Goal: Task Accomplishment & Management: Use online tool/utility

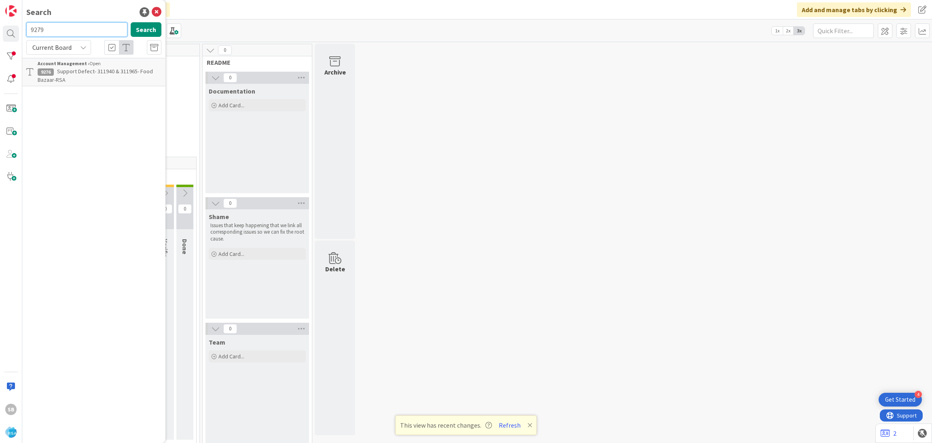
type input "9279"
click at [120, 64] on div "Account Management › Open" at bounding box center [100, 63] width 124 height 7
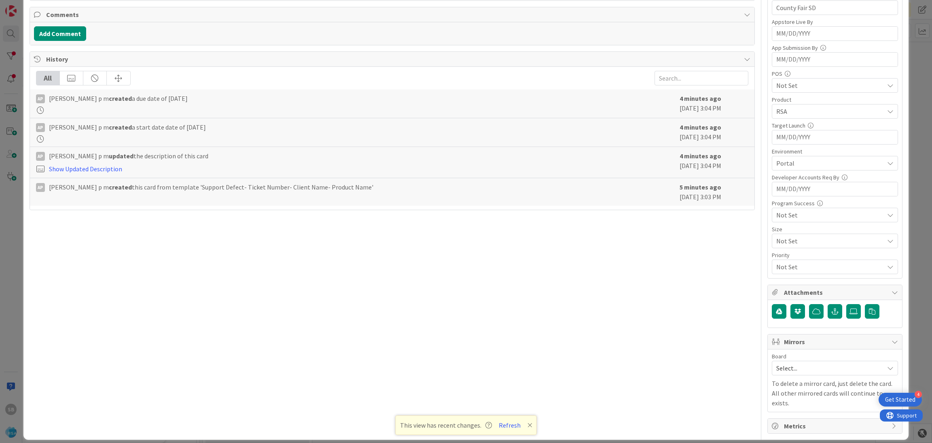
click at [775, 362] on div "Select..." at bounding box center [835, 367] width 126 height 15
click at [776, 424] on link "Software Development" at bounding box center [834, 420] width 125 height 15
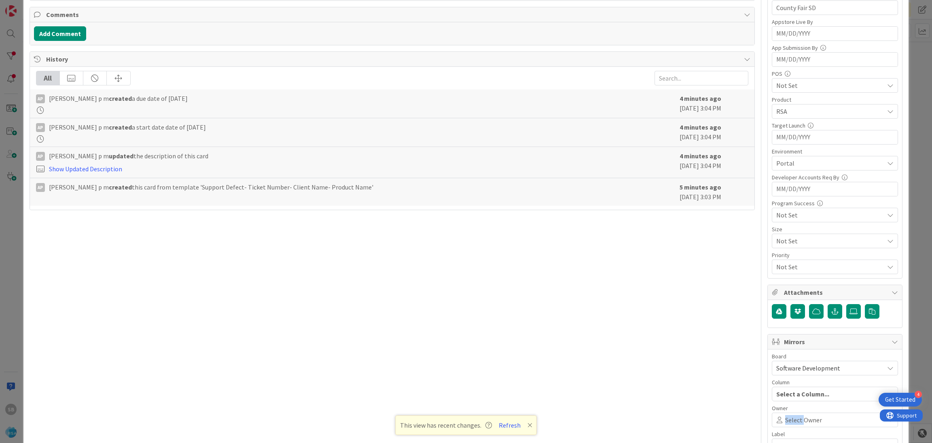
click at [785, 424] on span "Select Owner" at bounding box center [803, 420] width 37 height 10
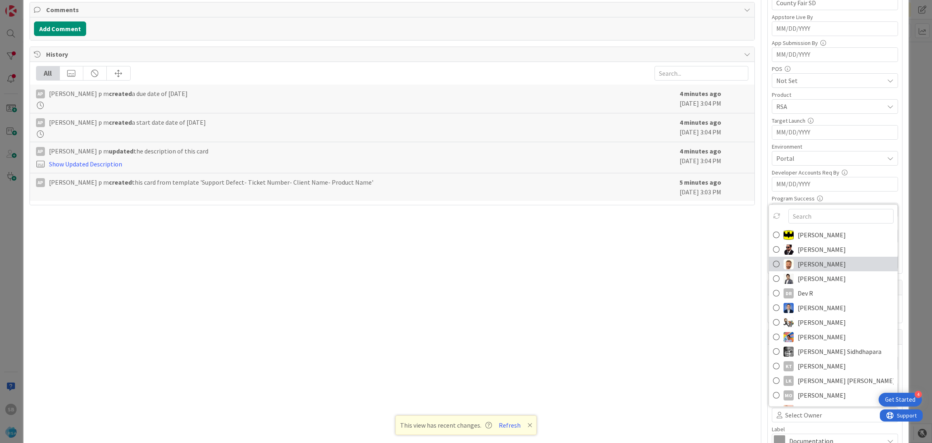
click at [784, 263] on img at bounding box center [789, 263] width 10 height 10
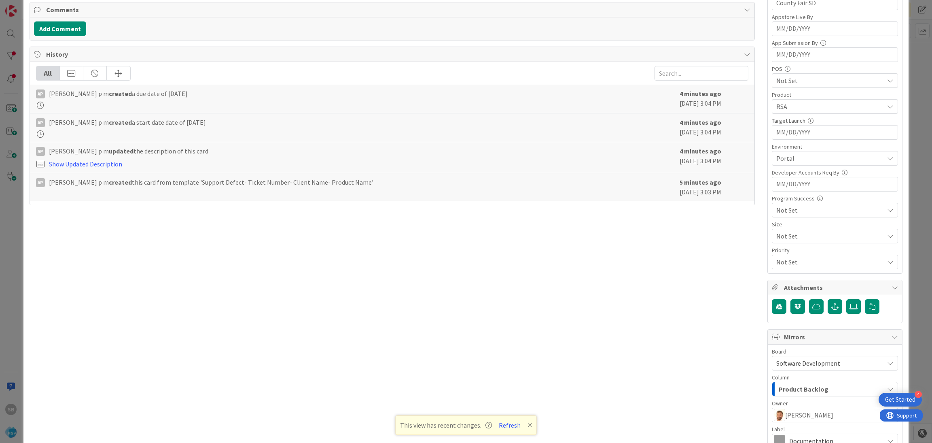
scroll to position [301, 0]
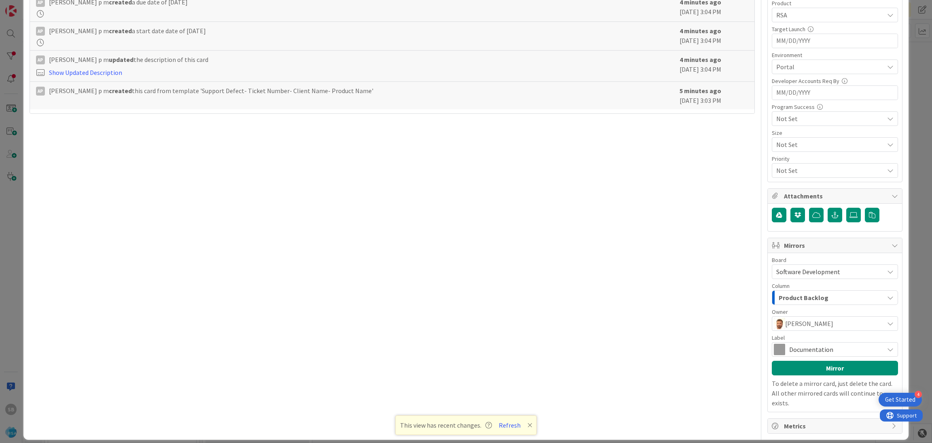
click at [811, 352] on span "Documentation" at bounding box center [834, 348] width 91 height 11
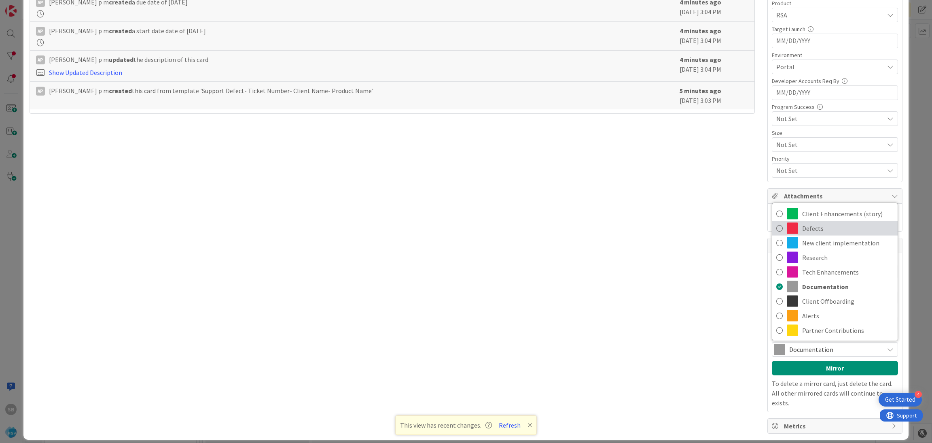
click at [803, 229] on span "Defects" at bounding box center [847, 228] width 91 height 12
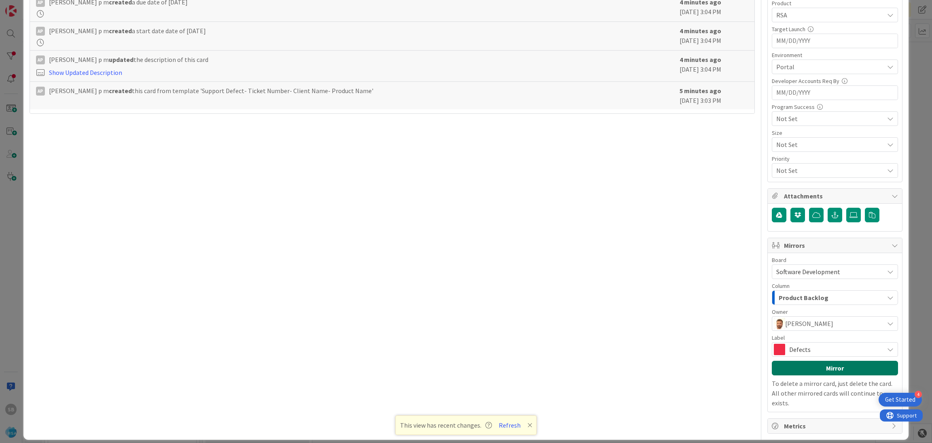
click at [811, 370] on button "Mirror" at bounding box center [835, 367] width 126 height 15
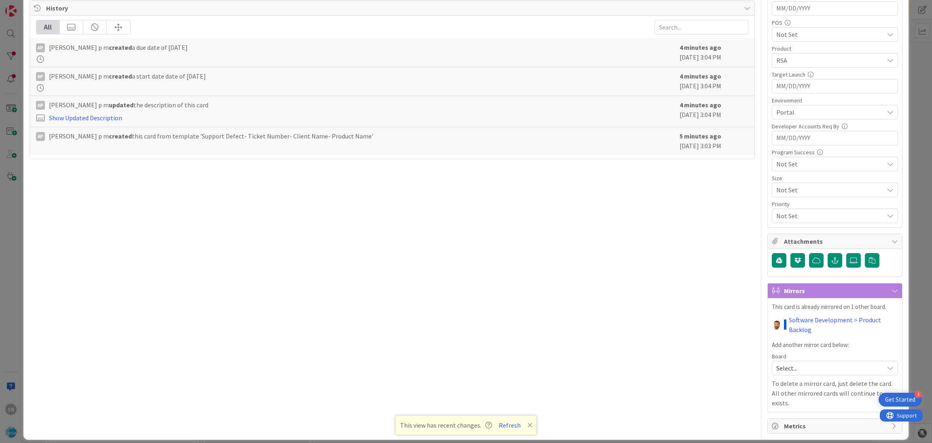
scroll to position [0, 0]
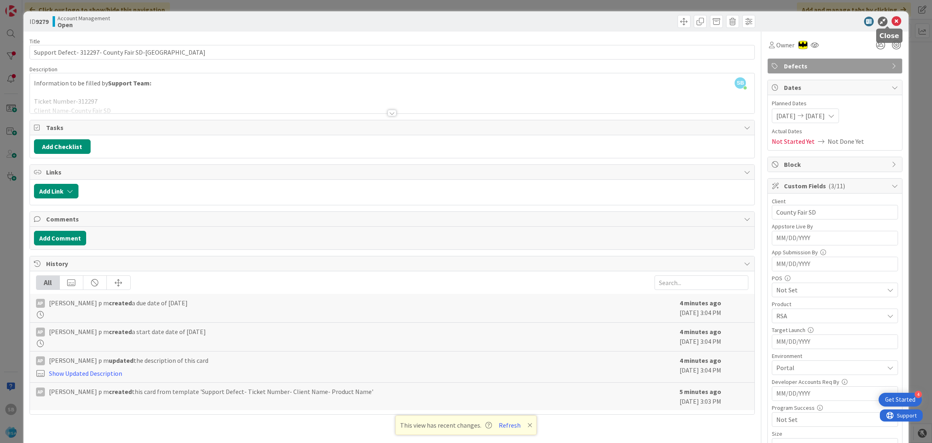
click at [892, 21] on icon at bounding box center [897, 22] width 10 height 10
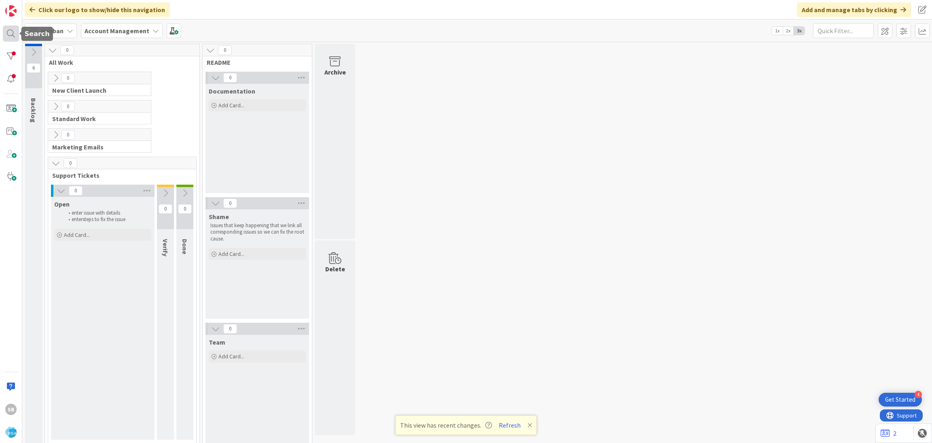
click at [5, 35] on div at bounding box center [11, 33] width 16 height 16
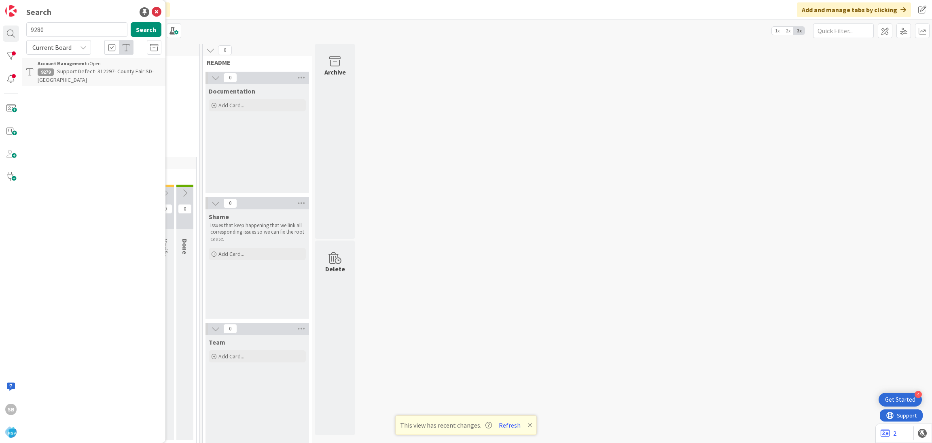
type input "9280"
click at [116, 78] on p "Support Defect- Ticket Number- Client Name- Product Name" at bounding box center [100, 75] width 124 height 17
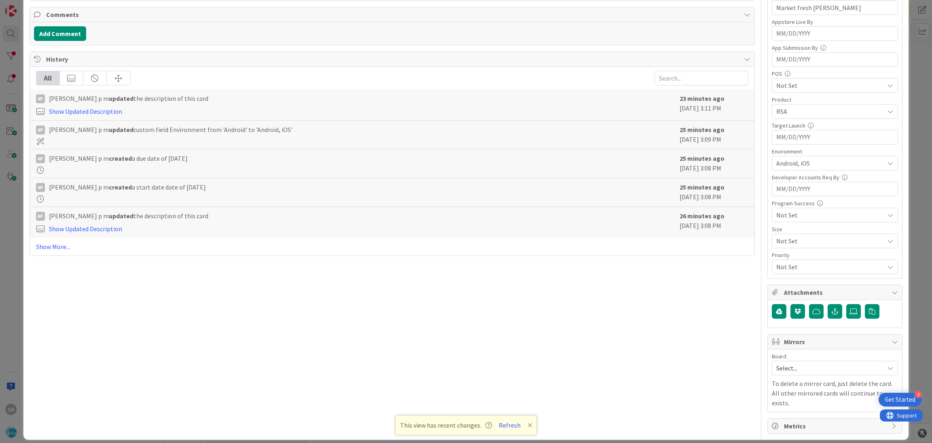
click at [783, 369] on span "Select..." at bounding box center [828, 367] width 104 height 11
click at [787, 416] on span "Software Development" at bounding box center [840, 420] width 107 height 12
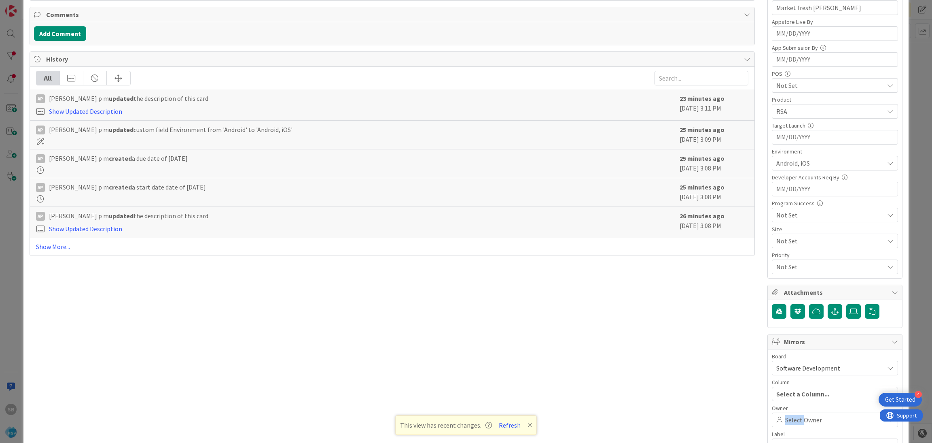
click at [787, 416] on span "Select Owner" at bounding box center [803, 420] width 37 height 10
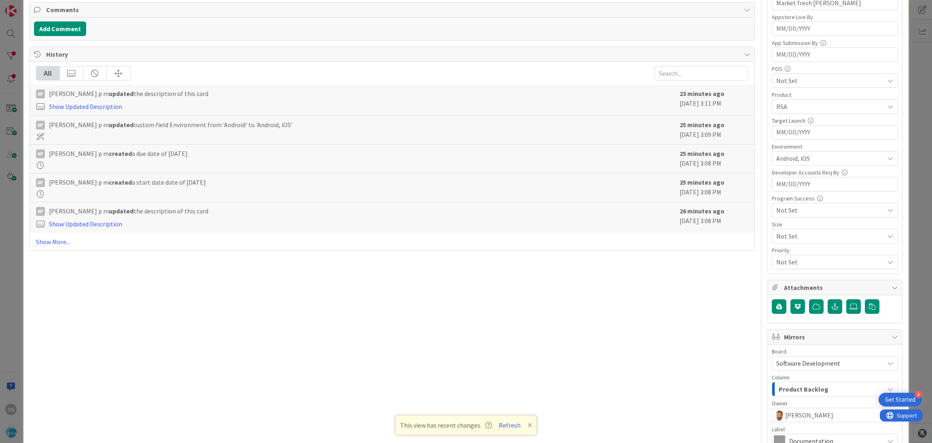
scroll to position [301, 0]
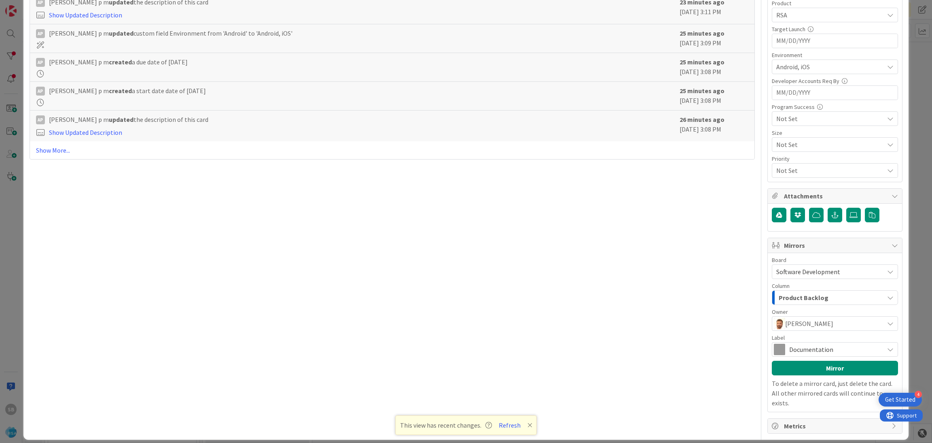
click at [857, 355] on span "Documentation" at bounding box center [834, 348] width 91 height 11
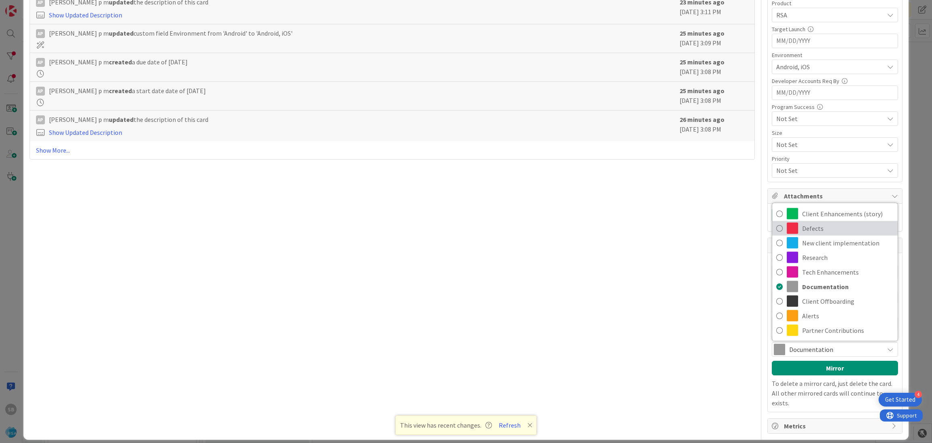
click at [817, 233] on span "Defects" at bounding box center [847, 228] width 91 height 12
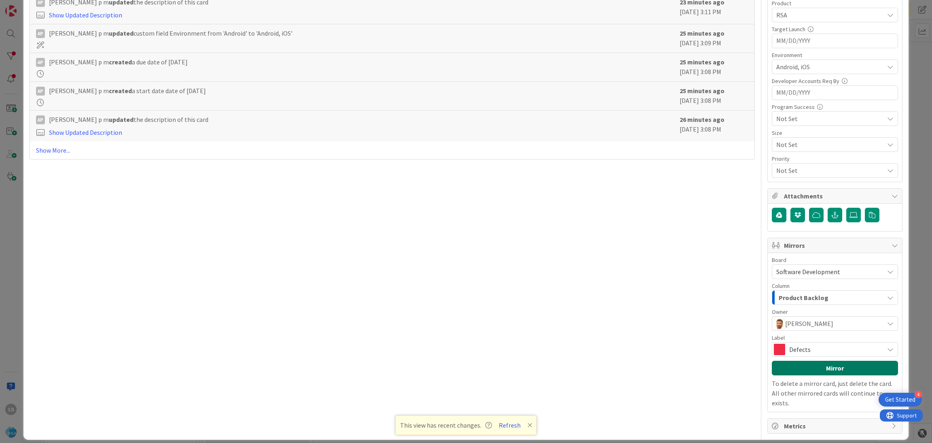
click at [818, 367] on button "Mirror" at bounding box center [835, 367] width 126 height 15
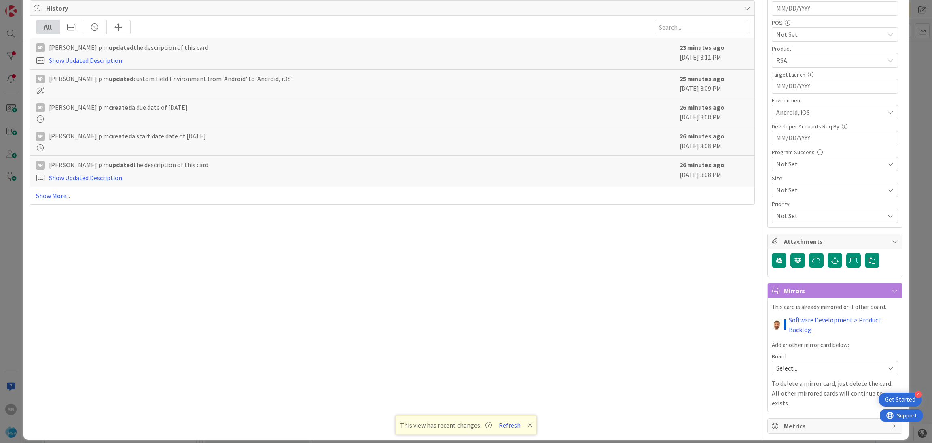
scroll to position [0, 0]
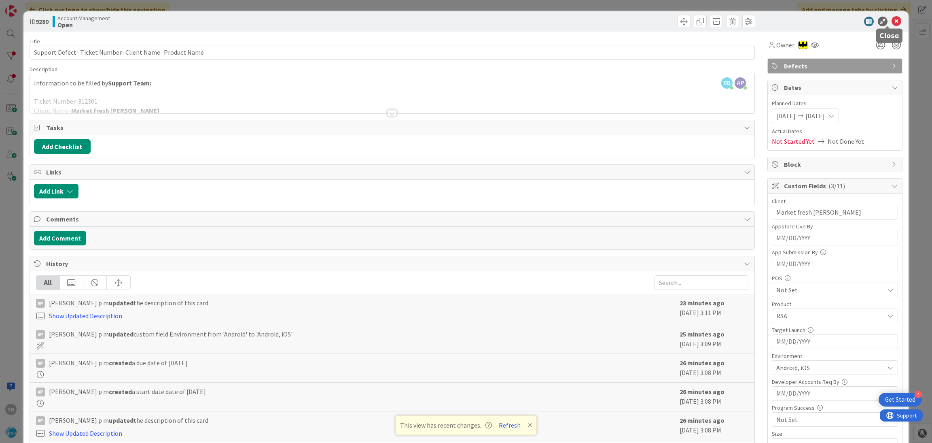
click at [892, 21] on icon at bounding box center [897, 22] width 10 height 10
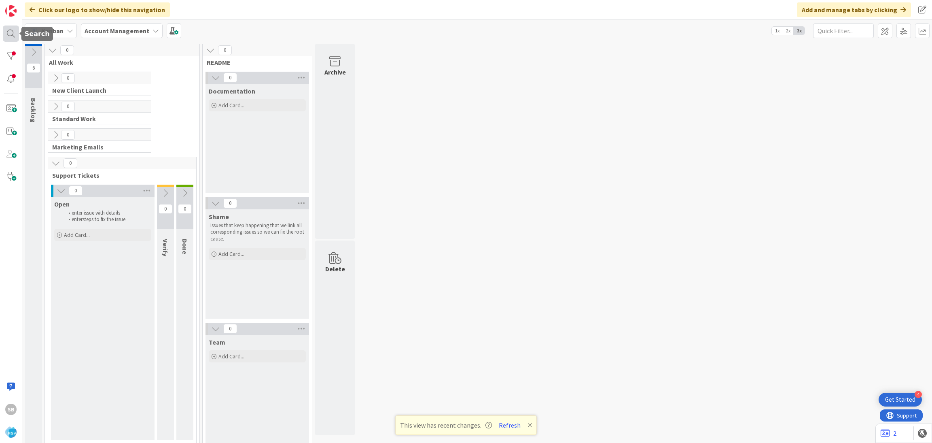
click at [8, 34] on div at bounding box center [11, 33] width 16 height 16
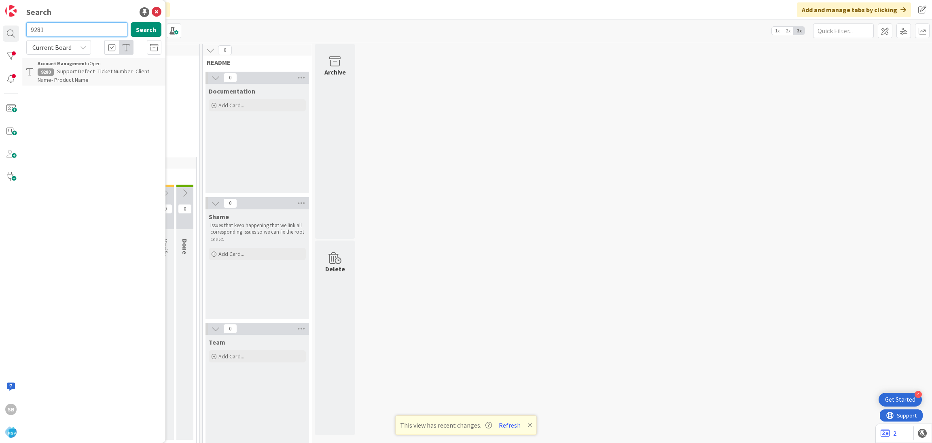
type input "9281"
click at [129, 68] on span "Support Maintenance - 312345- Sunshine-RSA" at bounding box center [97, 76] width 119 height 16
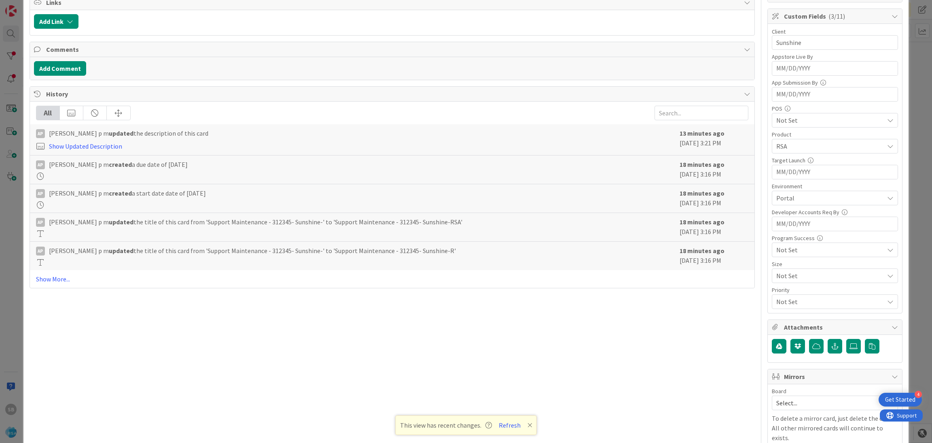
click at [796, 402] on span "Select..." at bounding box center [828, 402] width 104 height 11
click at [803, 379] on span "Software Development" at bounding box center [840, 383] width 107 height 12
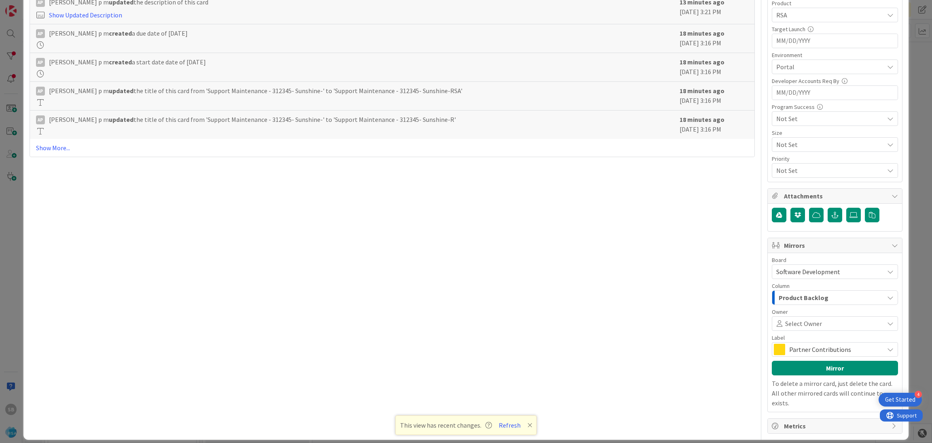
click at [809, 324] on span "Select Owner" at bounding box center [803, 323] width 37 height 10
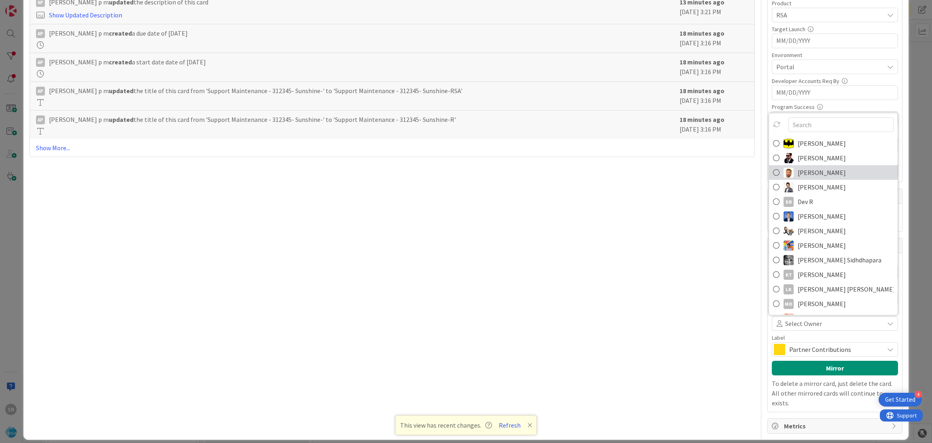
click at [817, 171] on span "[PERSON_NAME]" at bounding box center [822, 172] width 48 height 12
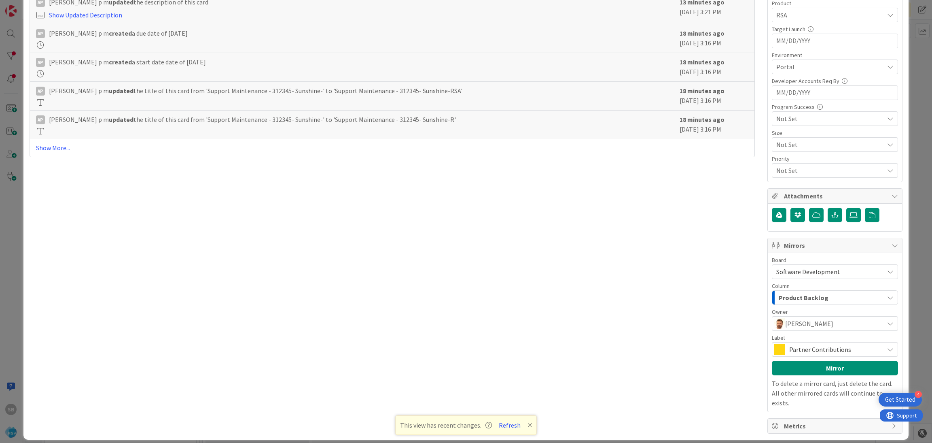
click at [804, 349] on span "Partner Contributions" at bounding box center [834, 348] width 91 height 11
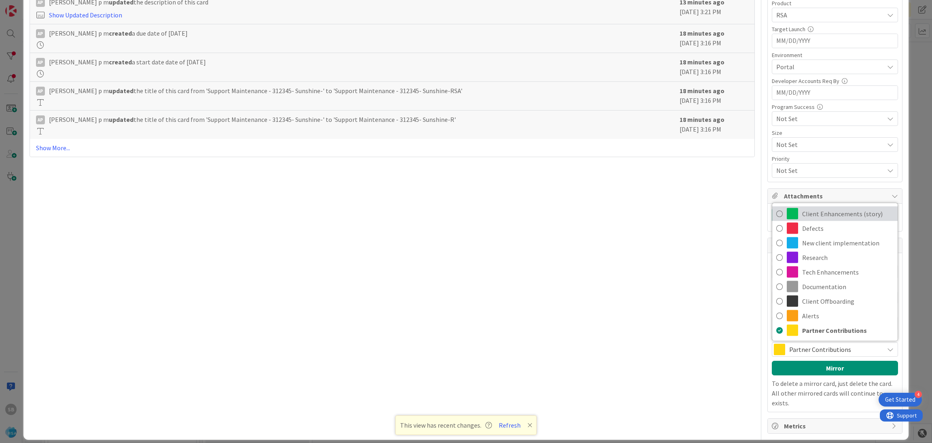
click at [816, 218] on span "Client Enhancements (story)" at bounding box center [847, 214] width 91 height 12
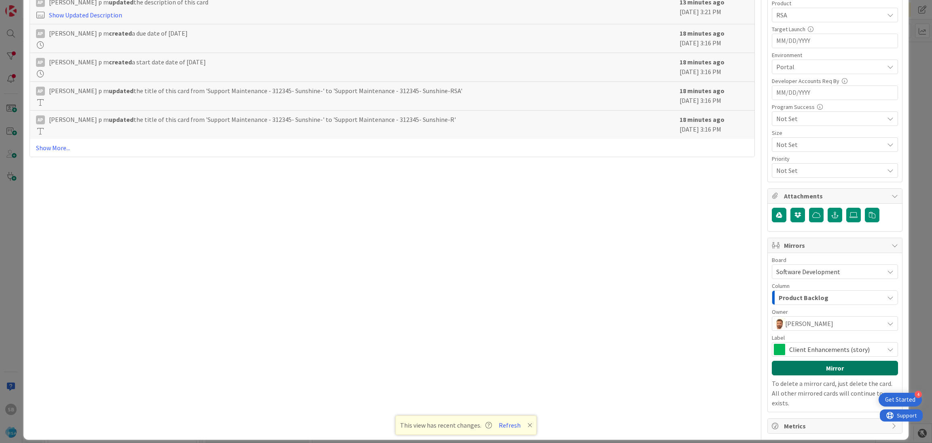
click at [818, 369] on button "Mirror" at bounding box center [835, 367] width 126 height 15
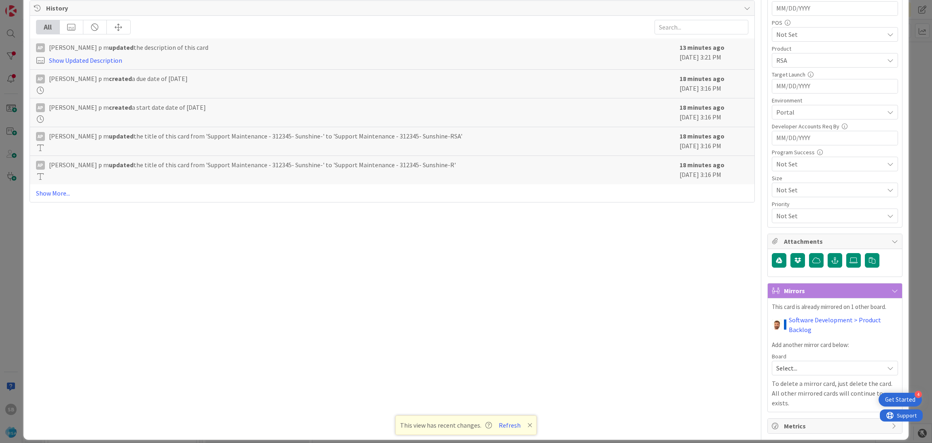
scroll to position [0, 0]
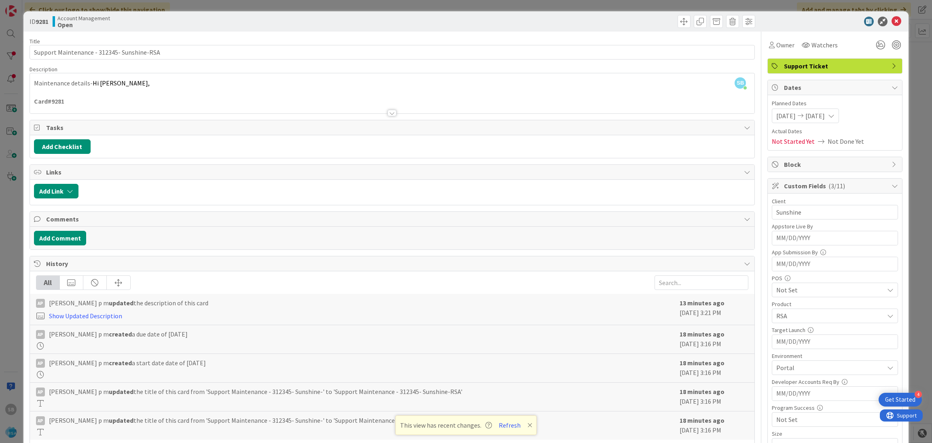
click at [892, 17] on div at bounding box center [830, 22] width 143 height 10
click at [892, 19] on icon at bounding box center [897, 22] width 10 height 10
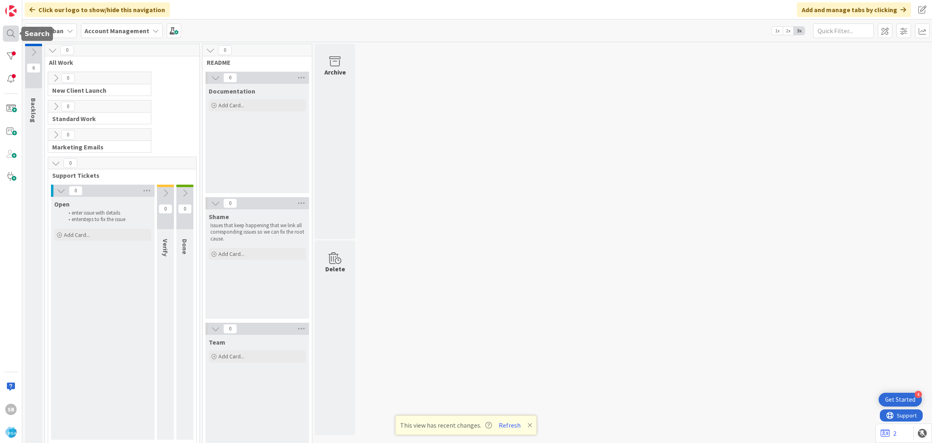
click at [8, 31] on div at bounding box center [11, 33] width 16 height 16
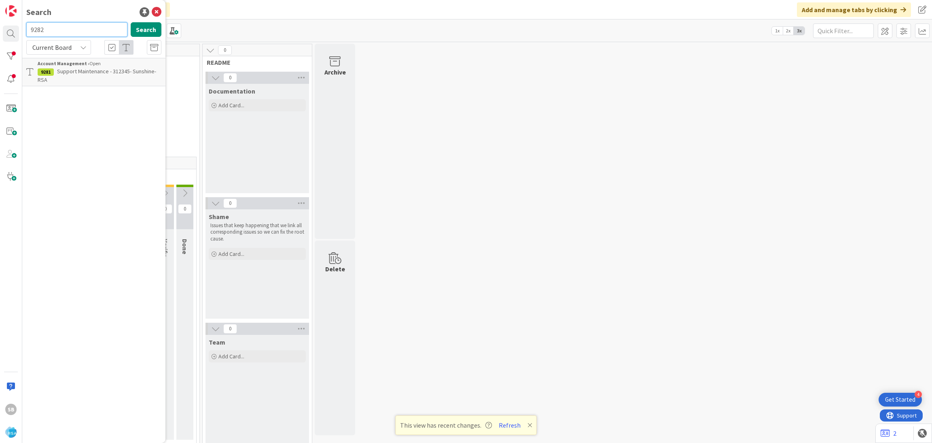
type input "9282"
click at [115, 72] on span "Support Maintenance - 312353- County Fair Food SD-[GEOGRAPHIC_DATA]" at bounding box center [99, 76] width 122 height 16
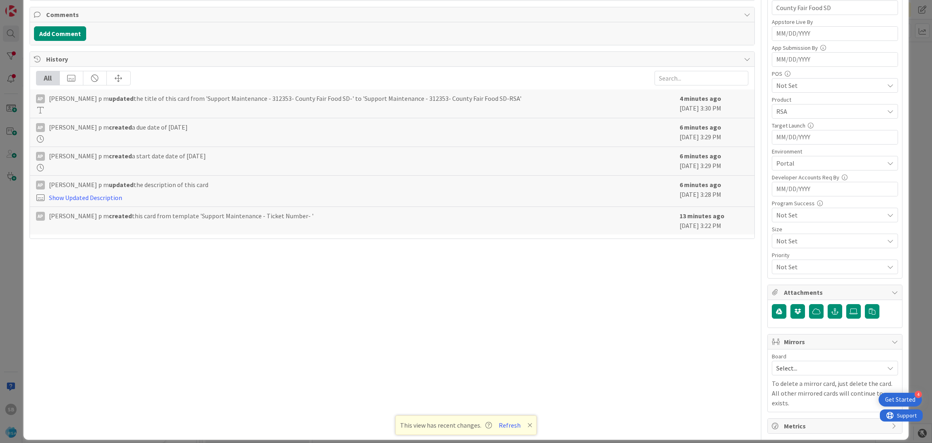
click at [807, 375] on div "Select..." at bounding box center [835, 367] width 126 height 15
click at [786, 415] on link "Software Development" at bounding box center [834, 420] width 125 height 15
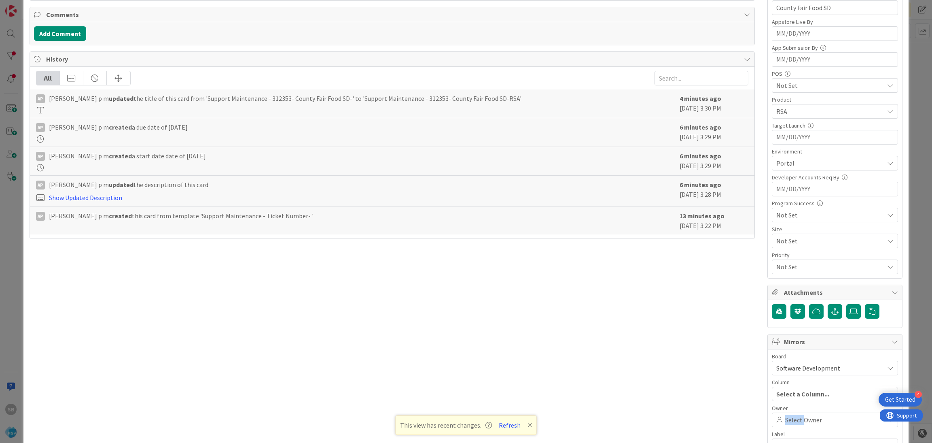
click at [786, 415] on div "Select Owner" at bounding box center [835, 419] width 126 height 15
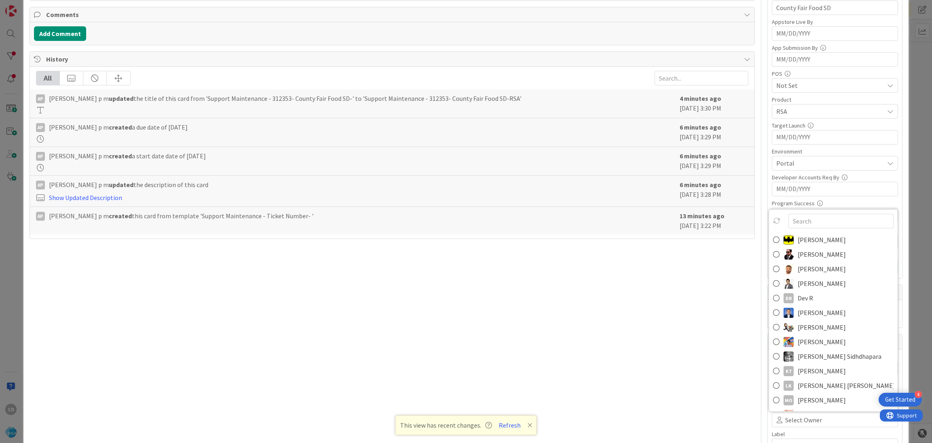
scroll to position [209, 0]
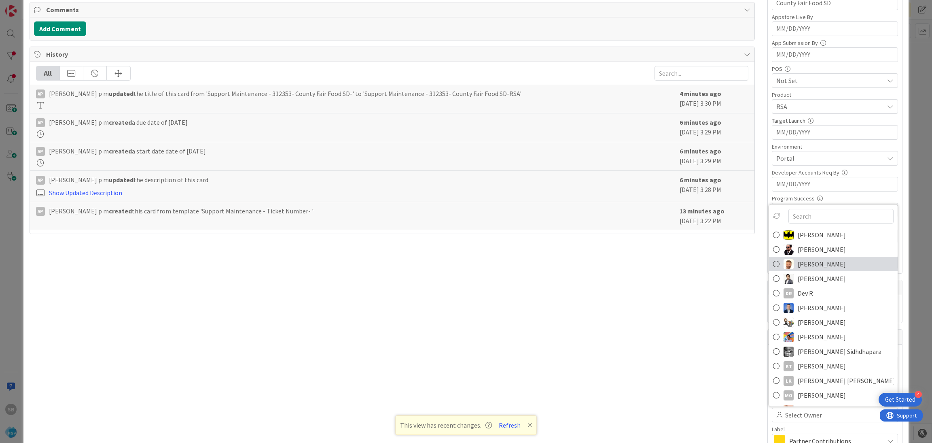
click at [805, 267] on span "[PERSON_NAME]" at bounding box center [822, 264] width 48 height 12
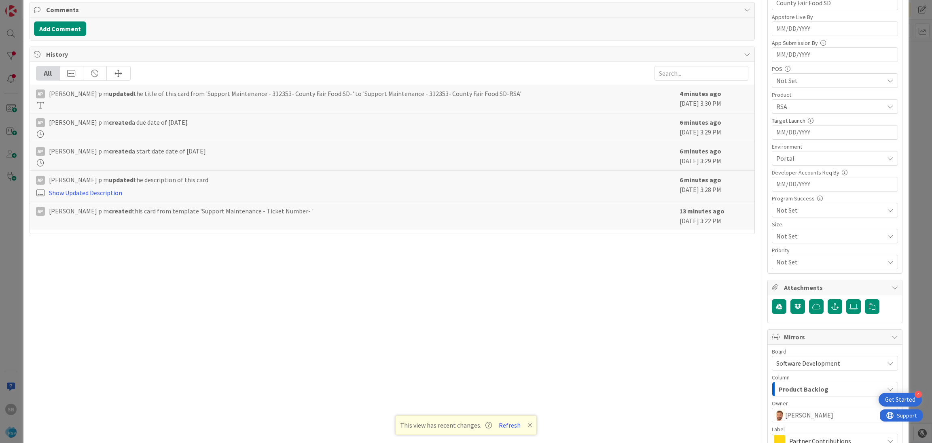
scroll to position [301, 0]
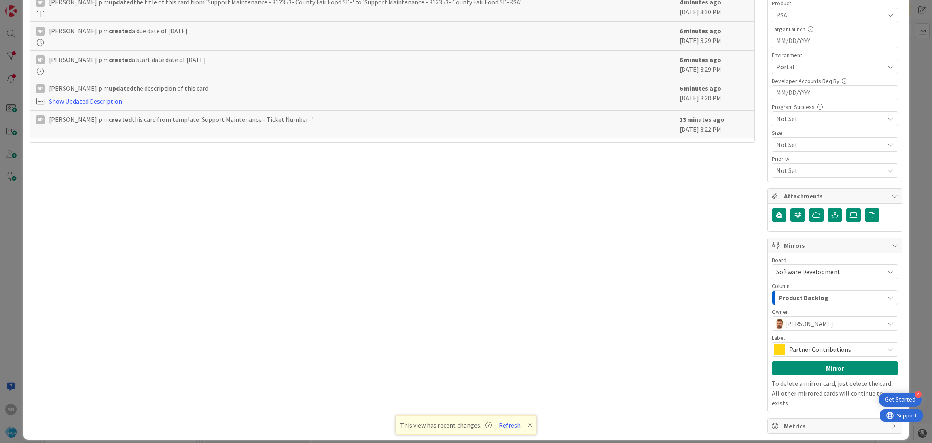
click at [776, 354] on span at bounding box center [779, 348] width 11 height 11
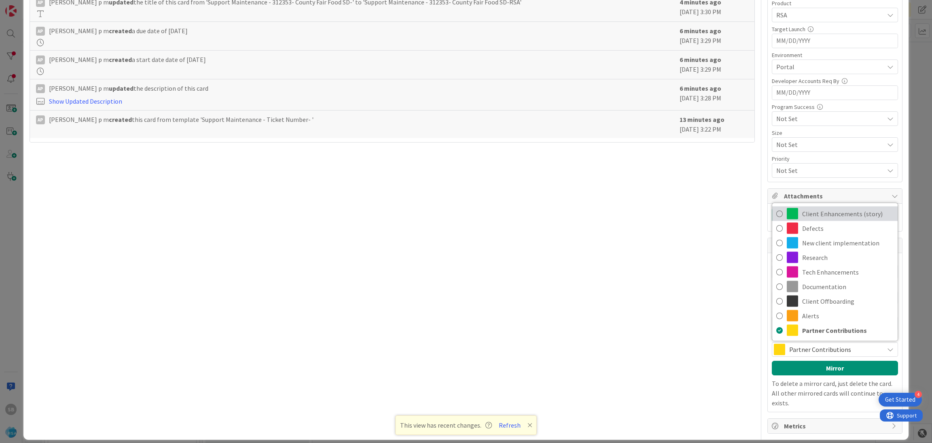
click at [827, 210] on span "Client Enhancements (story)" at bounding box center [847, 214] width 91 height 12
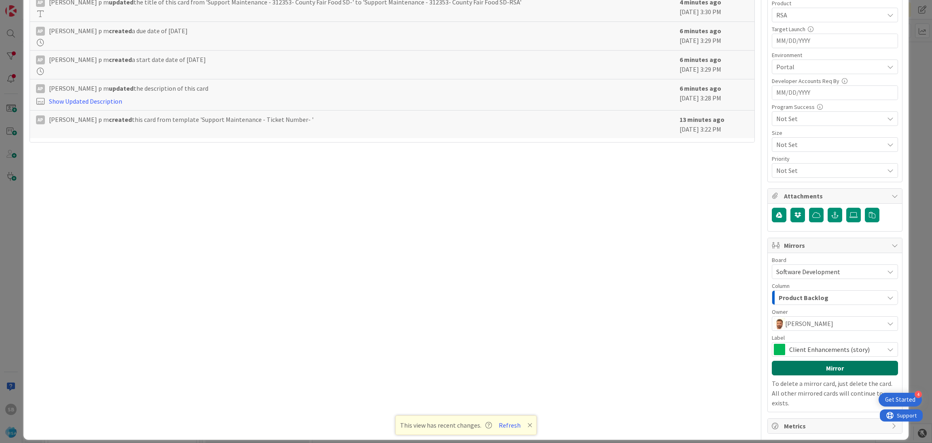
click at [819, 373] on button "Mirror" at bounding box center [835, 367] width 126 height 15
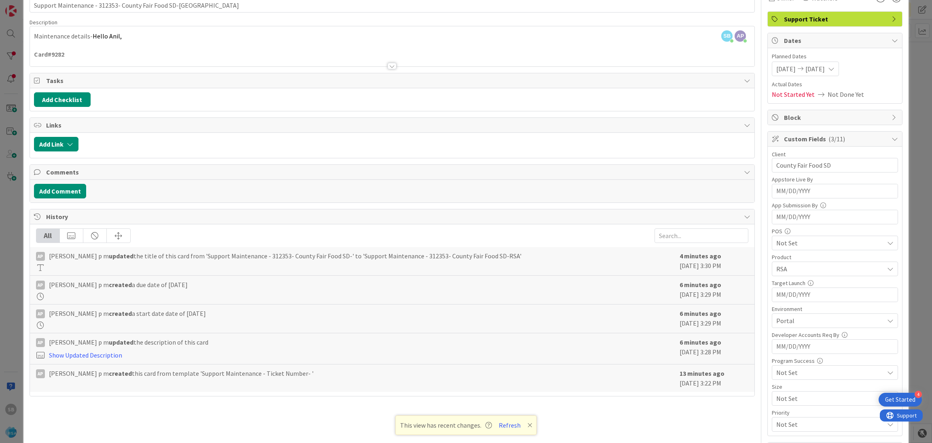
scroll to position [21, 0]
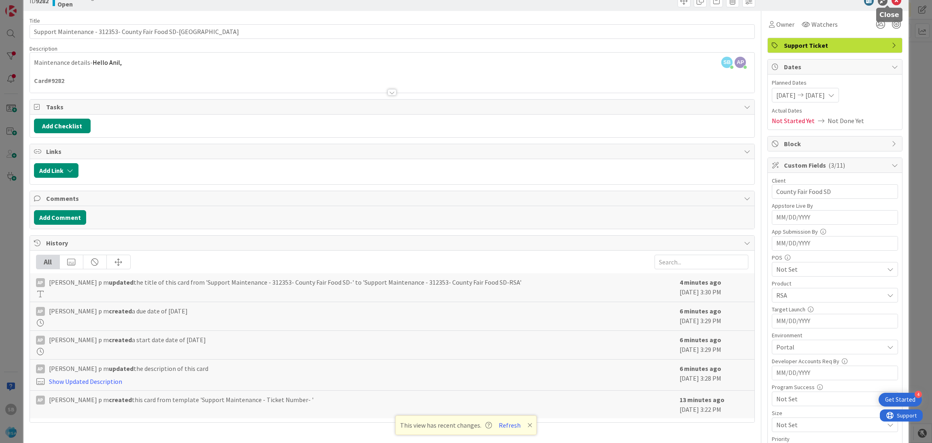
click at [892, 2] on icon at bounding box center [897, 1] width 10 height 10
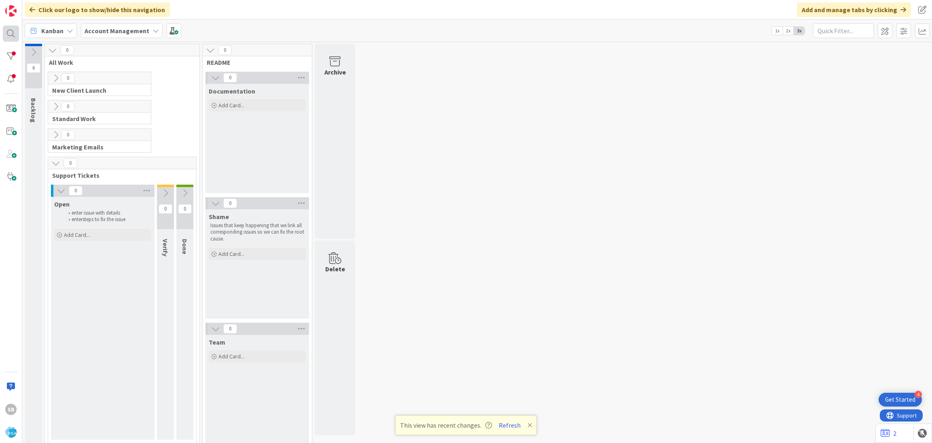
click at [7, 33] on div at bounding box center [11, 33] width 16 height 16
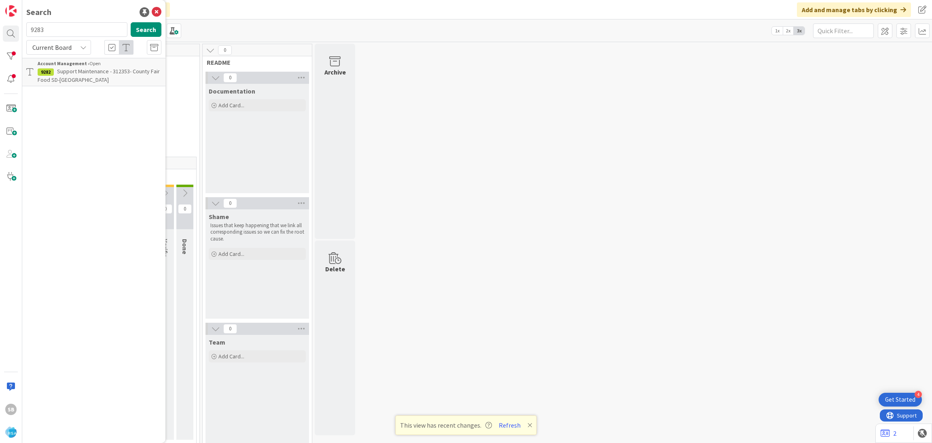
type input "9283"
click at [71, 69] on span "Support Enhancement- 312326- Cardeneas Market- RSA" at bounding box center [99, 76] width 122 height 16
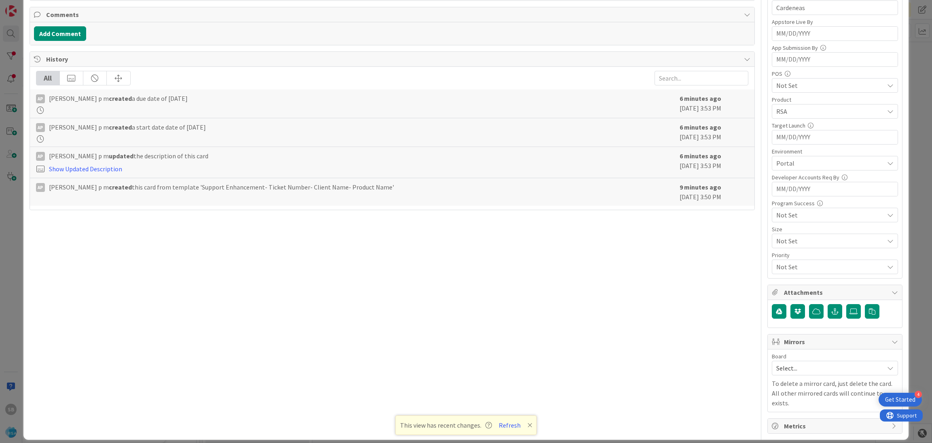
click at [800, 364] on span "Select..." at bounding box center [828, 367] width 104 height 11
click at [796, 420] on span "Software Development" at bounding box center [840, 420] width 107 height 12
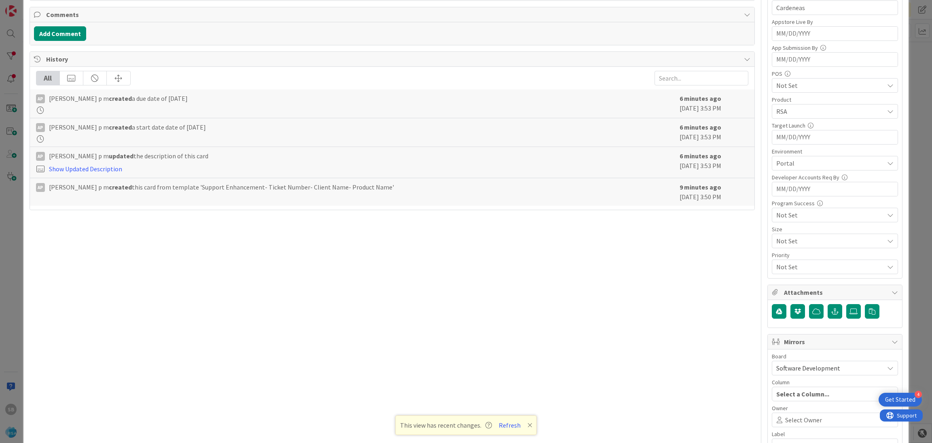
click at [796, 420] on span "Select Owner" at bounding box center [803, 420] width 37 height 10
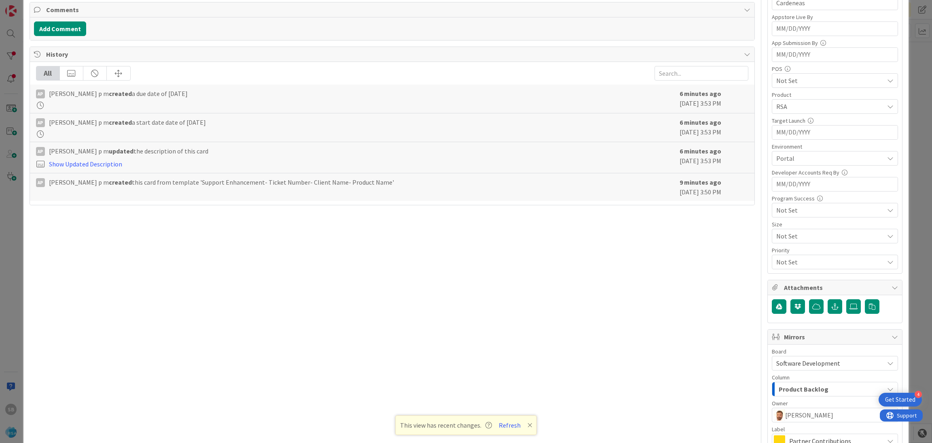
scroll to position [301, 0]
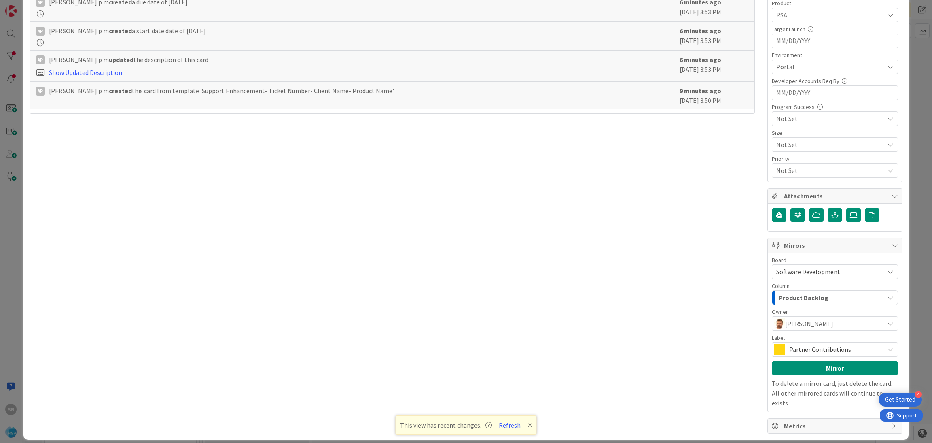
click at [848, 356] on div "Partner Contributions" at bounding box center [835, 349] width 126 height 15
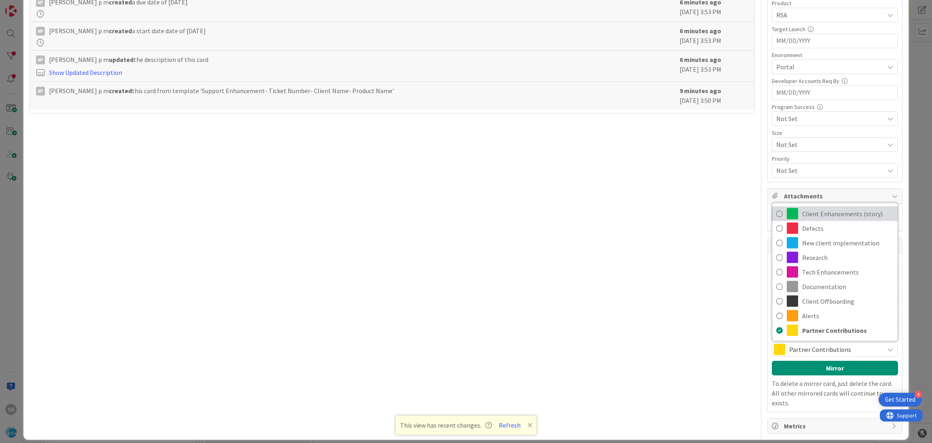
click at [814, 216] on span "Client Enhancements (story)" at bounding box center [847, 214] width 91 height 12
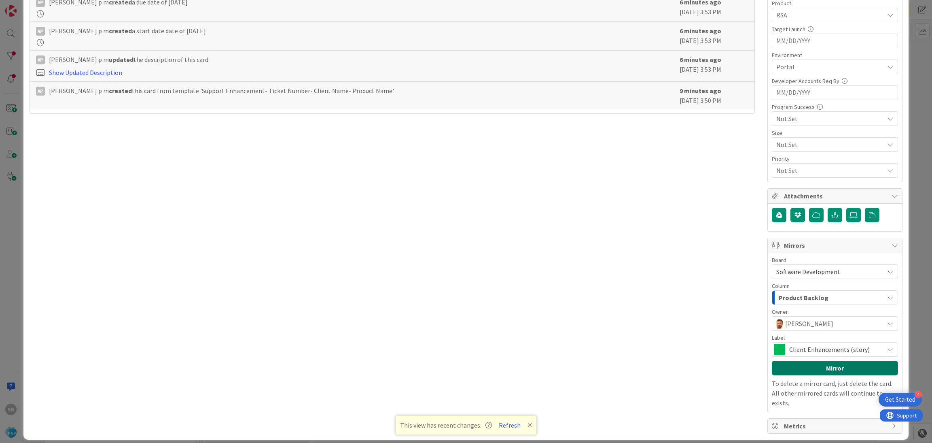
click at [838, 372] on button "Mirror" at bounding box center [835, 367] width 126 height 15
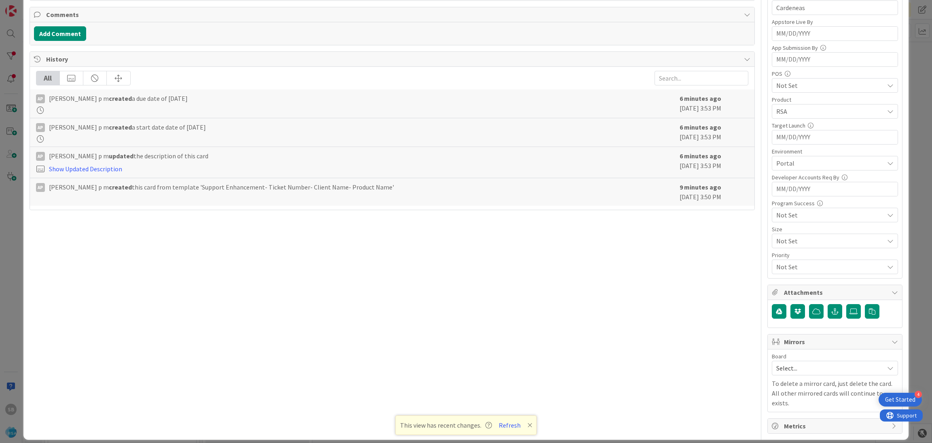
scroll to position [0, 0]
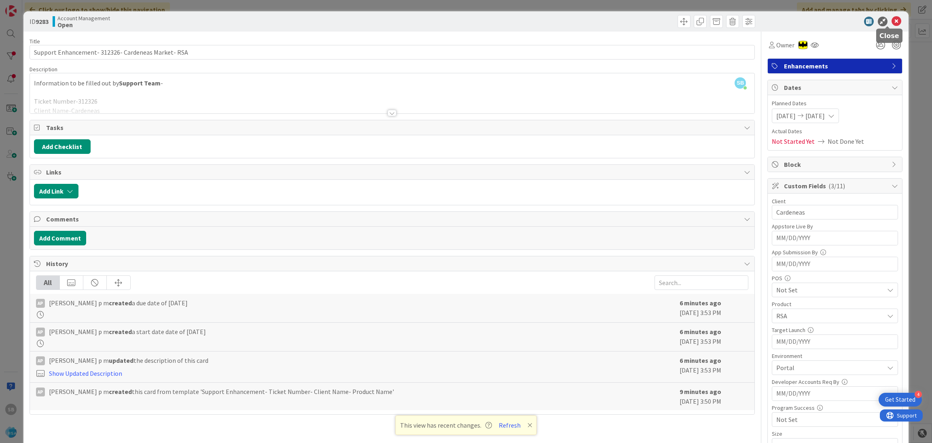
click at [892, 18] on icon at bounding box center [897, 22] width 10 height 10
